Goal: Transaction & Acquisition: Purchase product/service

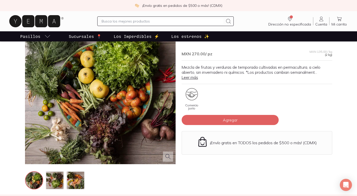
scroll to position [45, 0]
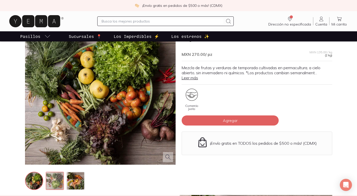
click at [52, 182] on img at bounding box center [55, 181] width 18 height 18
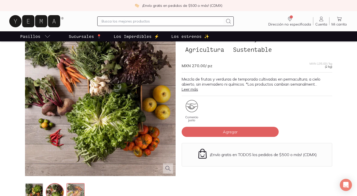
scroll to position [31, 0]
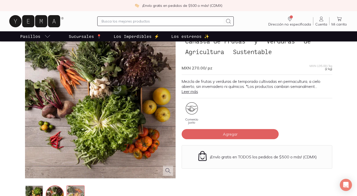
click at [76, 189] on img at bounding box center [76, 195] width 18 height 18
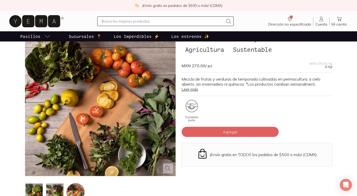
scroll to position [39, 0]
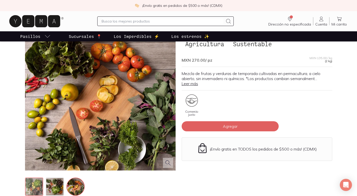
click at [38, 185] on img at bounding box center [34, 187] width 18 height 18
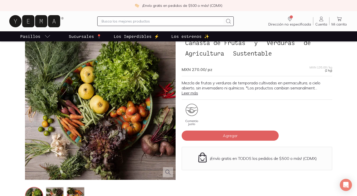
scroll to position [0, 0]
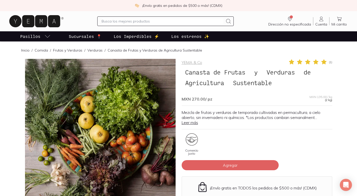
click at [119, 122] on div at bounding box center [100, 134] width 150 height 150
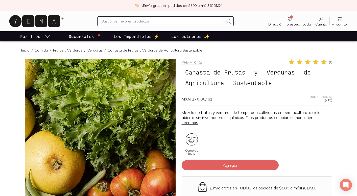
click at [119, 122] on img at bounding box center [55, 162] width 505 height 505
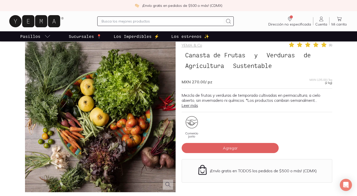
scroll to position [18, 0]
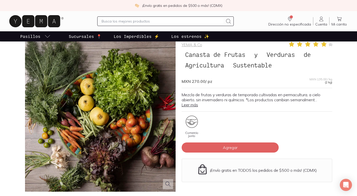
click at [118, 22] on input "text" at bounding box center [162, 21] width 122 height 6
type input "QUESO [GEOGRAPHIC_DATA]"
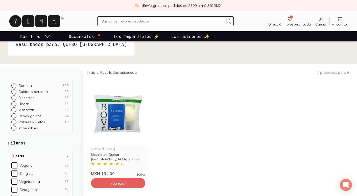
scroll to position [13, 0]
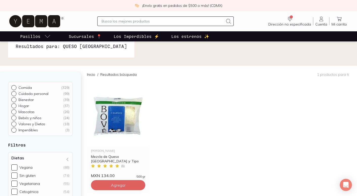
click at [144, 21] on input "text" at bounding box center [162, 21] width 122 height 6
type input "[GEOGRAPHIC_DATA]"
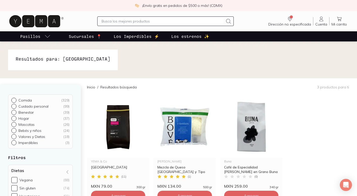
click at [123, 36] on p "Los Imperdibles ⚡️" at bounding box center [136, 36] width 45 height 6
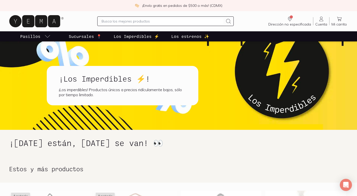
click at [185, 36] on p "Los estrenos ✨" at bounding box center [190, 36] width 38 height 6
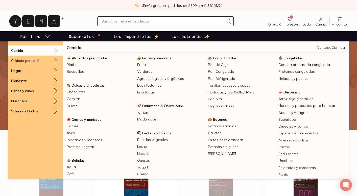
click at [29, 39] on p "Pasillos" at bounding box center [30, 36] width 20 height 6
